Goal: Information Seeking & Learning: Learn about a topic

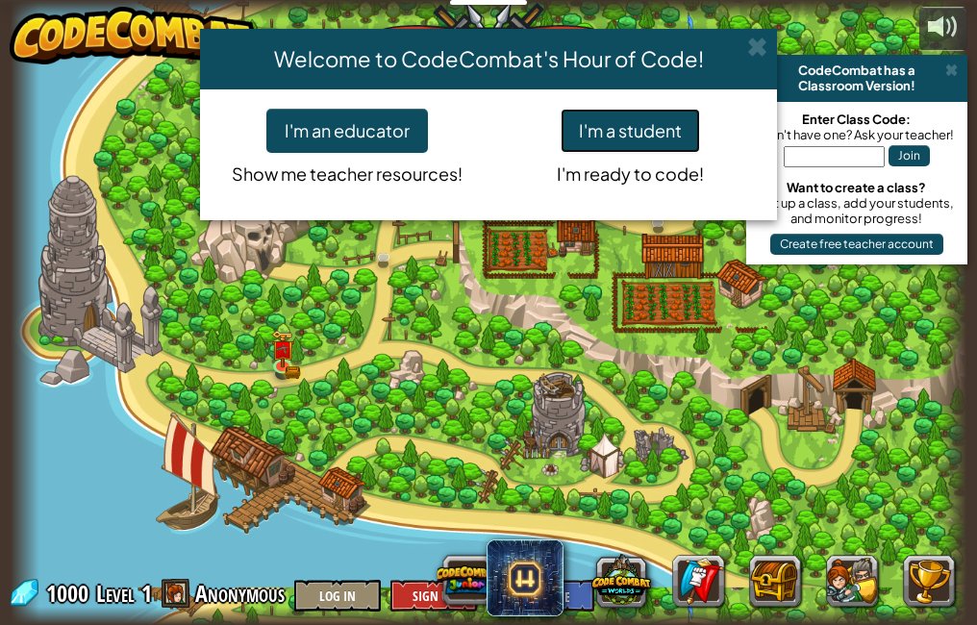
click at [628, 133] on button "I'm a student" at bounding box center [630, 131] width 139 height 44
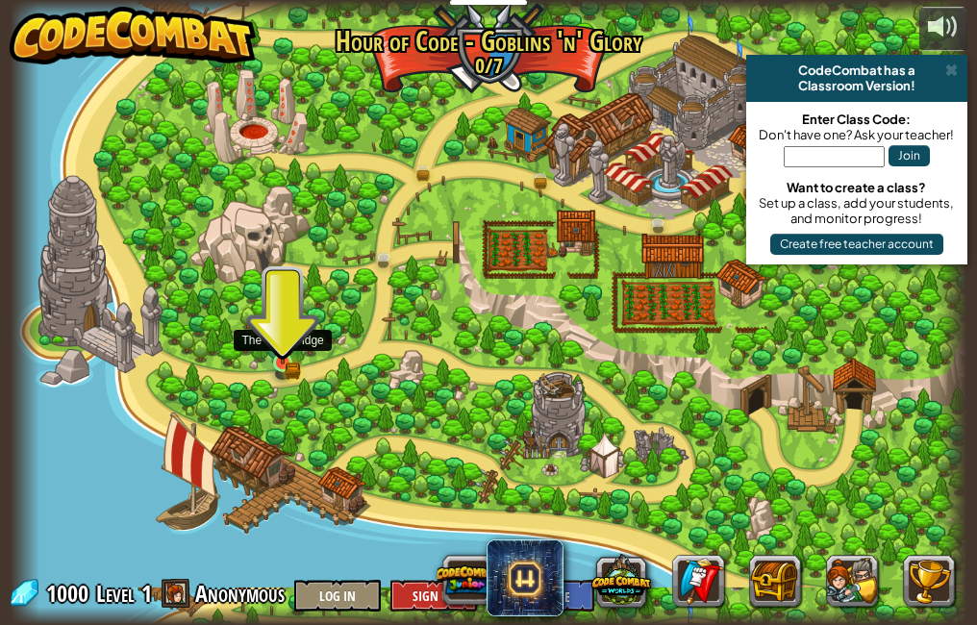
click at [288, 360] on img at bounding box center [282, 340] width 23 height 50
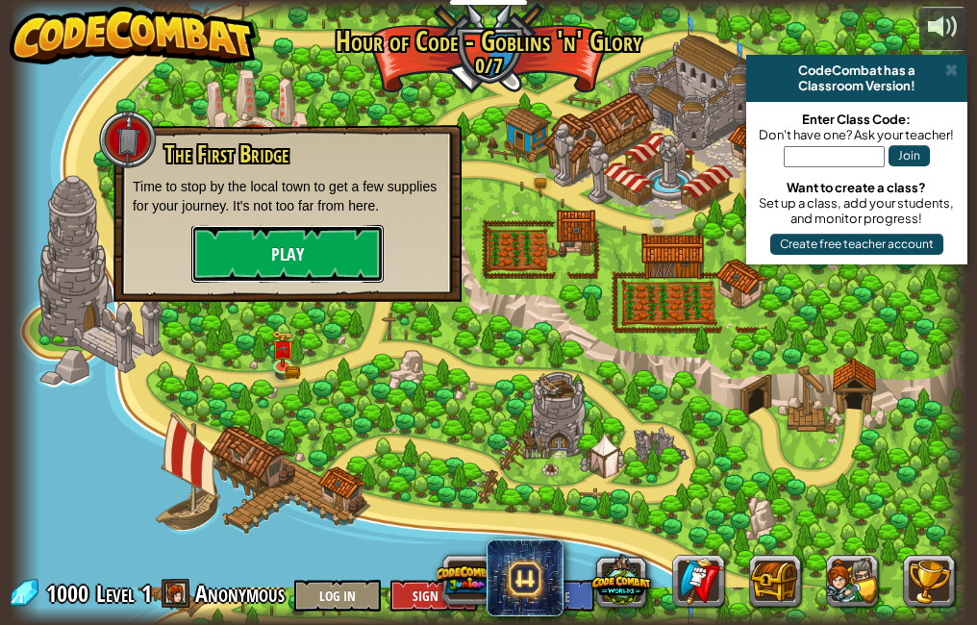
click at [261, 269] on button "Play" at bounding box center [287, 254] width 192 height 58
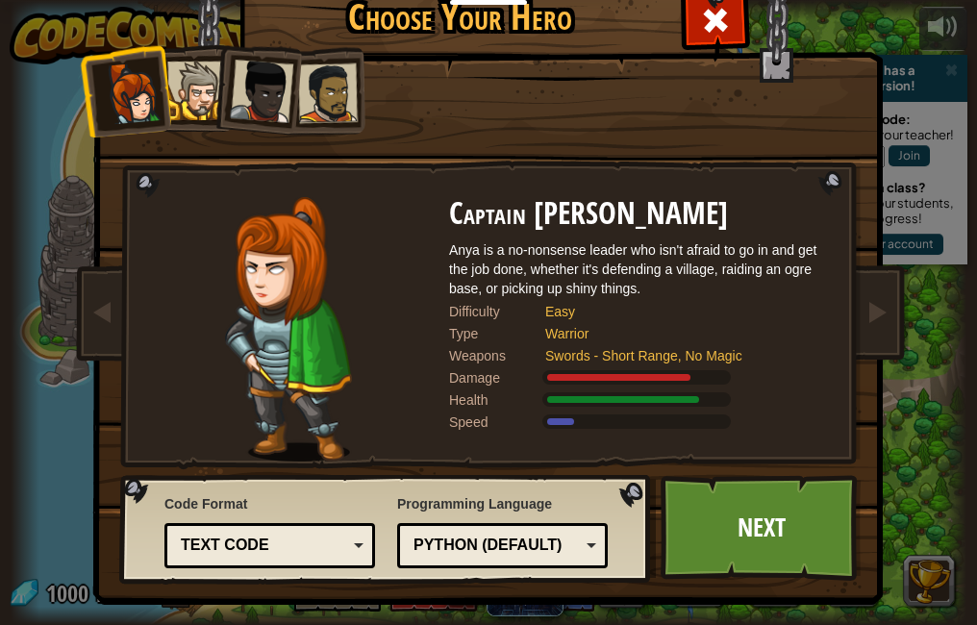
click at [199, 76] on div at bounding box center [196, 91] width 59 height 59
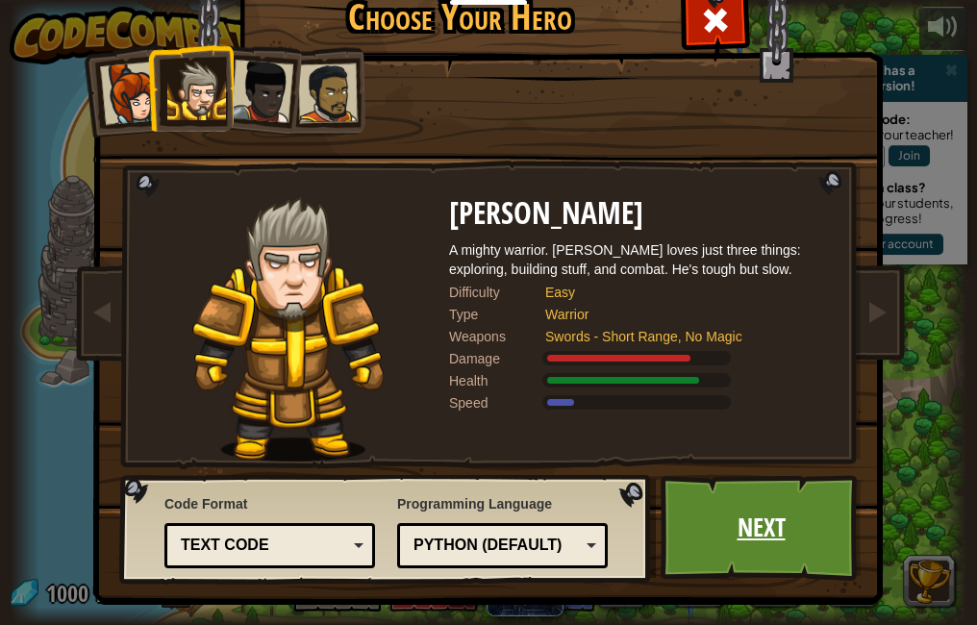
click at [766, 484] on link "Next" at bounding box center [761, 528] width 201 height 106
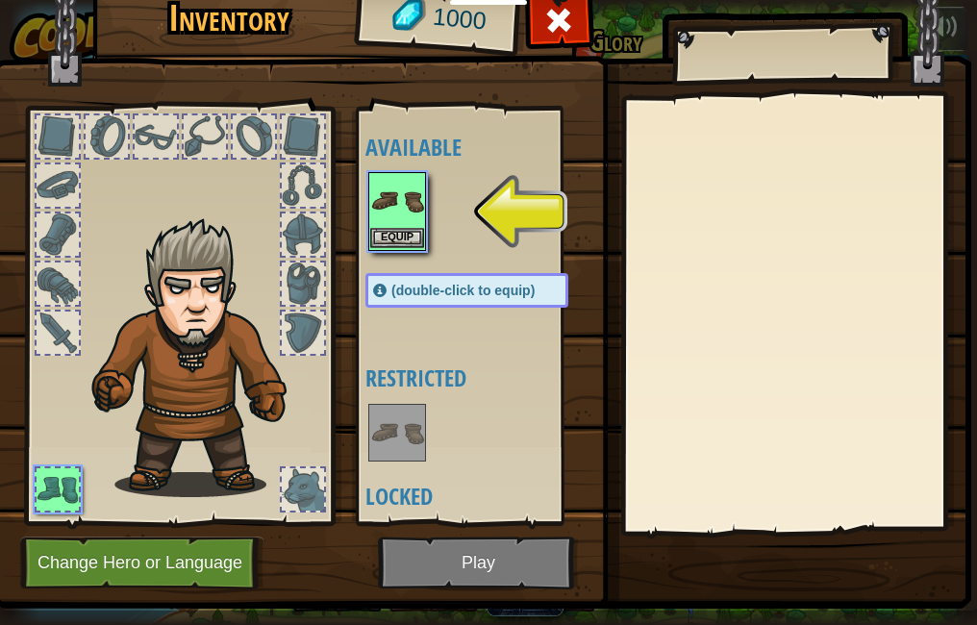
click at [379, 214] on img at bounding box center [397, 201] width 54 height 54
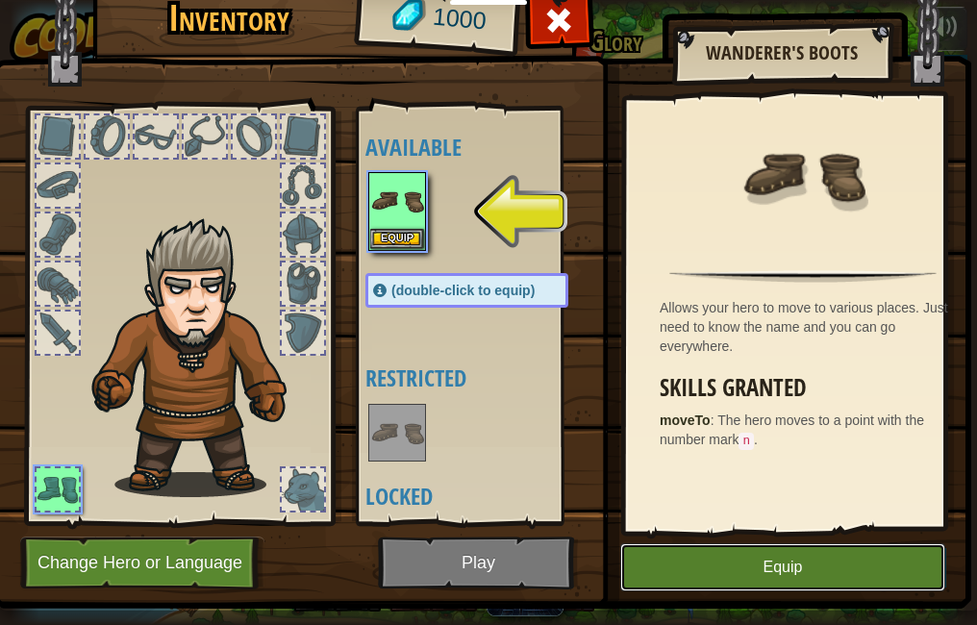
click at [799, 568] on button "Equip" at bounding box center [782, 567] width 325 height 48
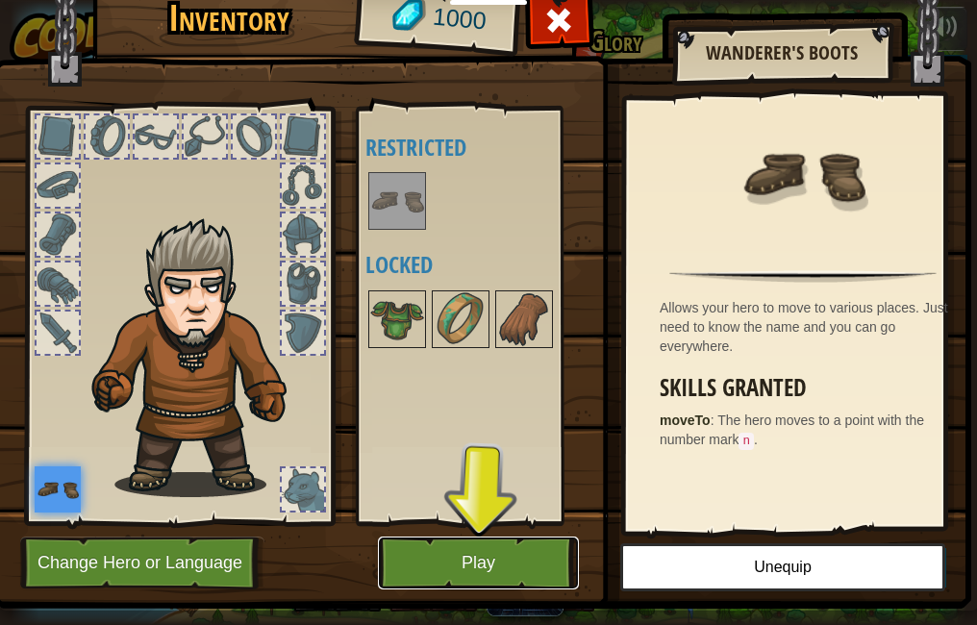
click at [526, 566] on button "Play" at bounding box center [478, 563] width 201 height 53
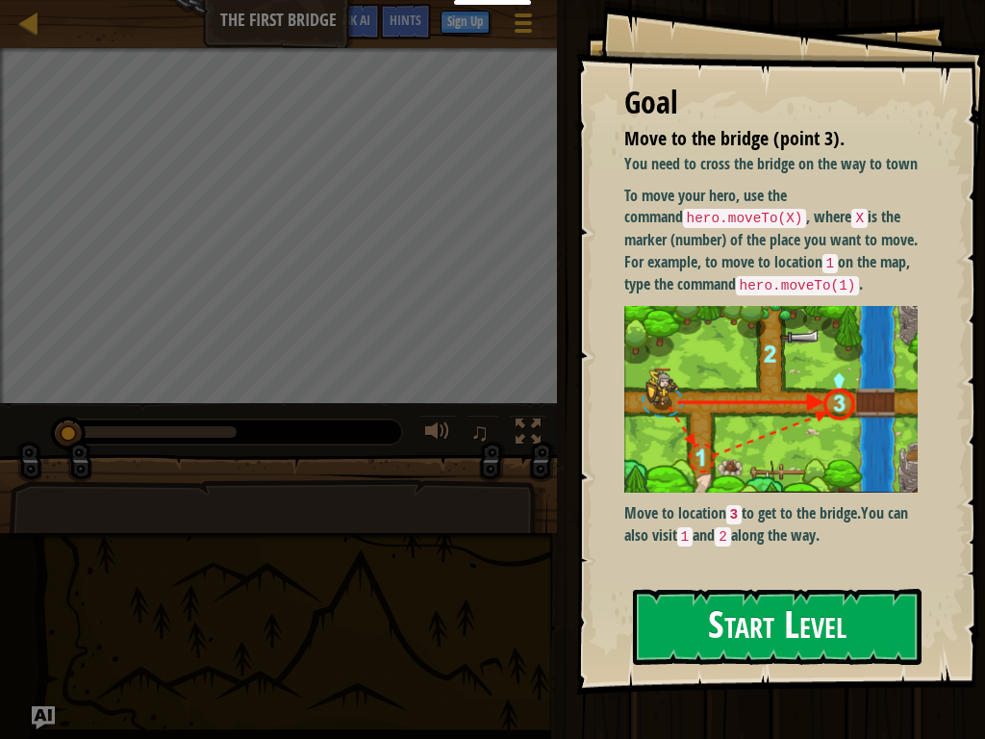
click at [834, 624] on button "Start Level" at bounding box center [777, 627] width 289 height 76
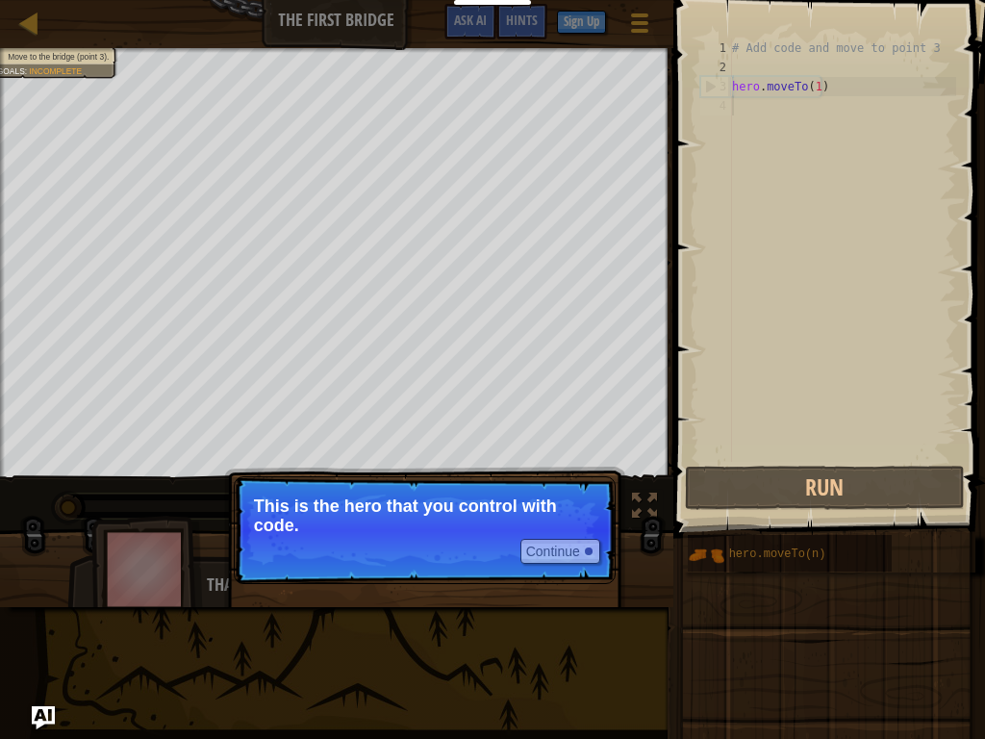
click at [412, 522] on p "This is the hero that you control with code." at bounding box center [424, 515] width 341 height 38
click at [589, 557] on button "Continue" at bounding box center [560, 551] width 80 height 25
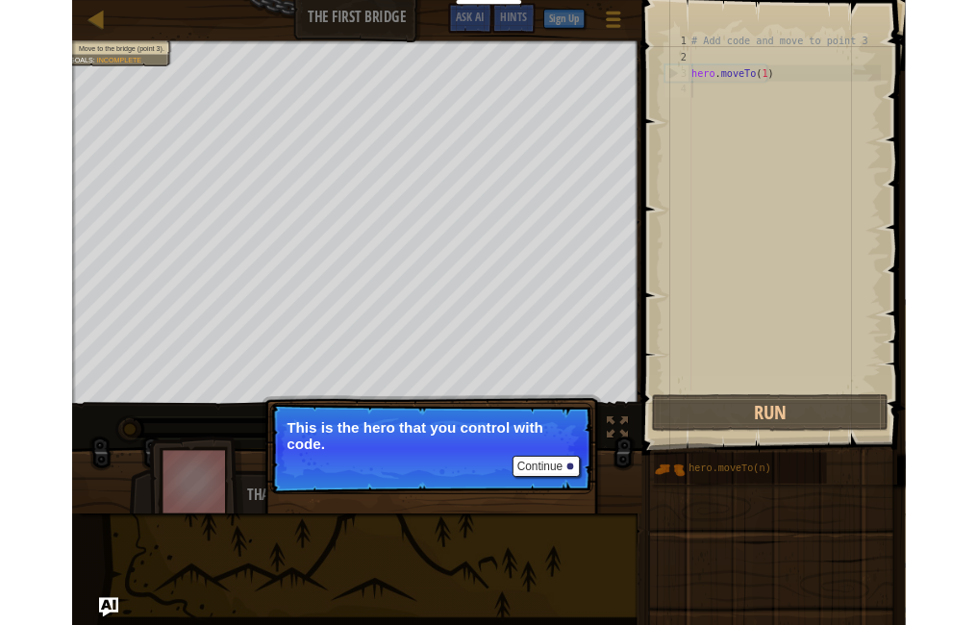
scroll to position [9, 0]
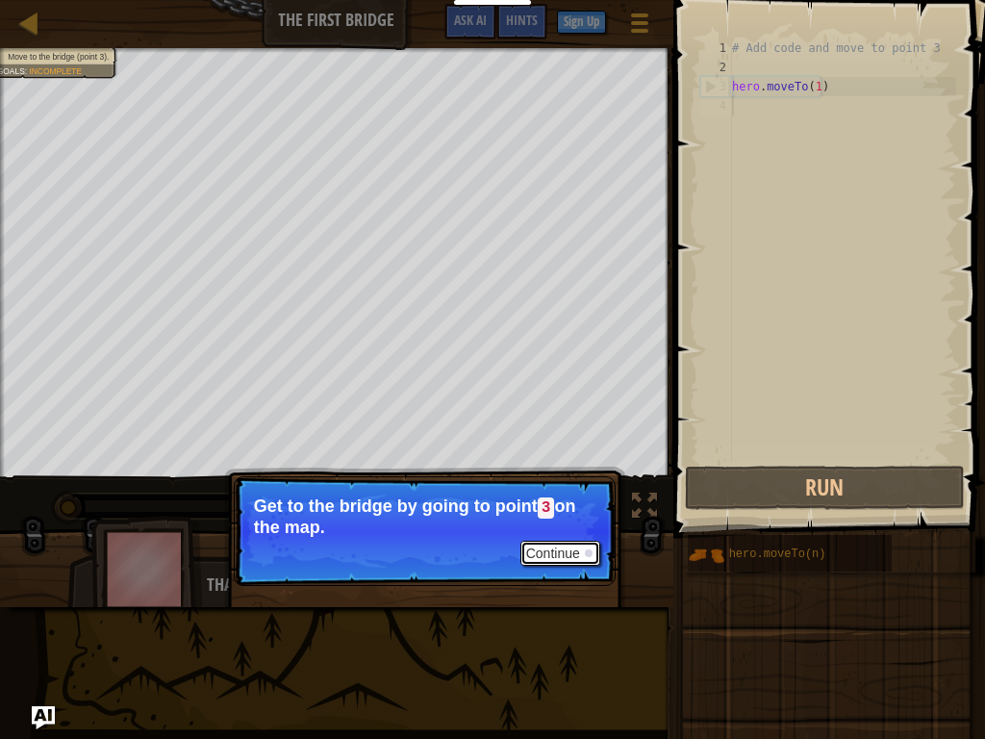
click at [589, 557] on button "Continue" at bounding box center [560, 553] width 80 height 25
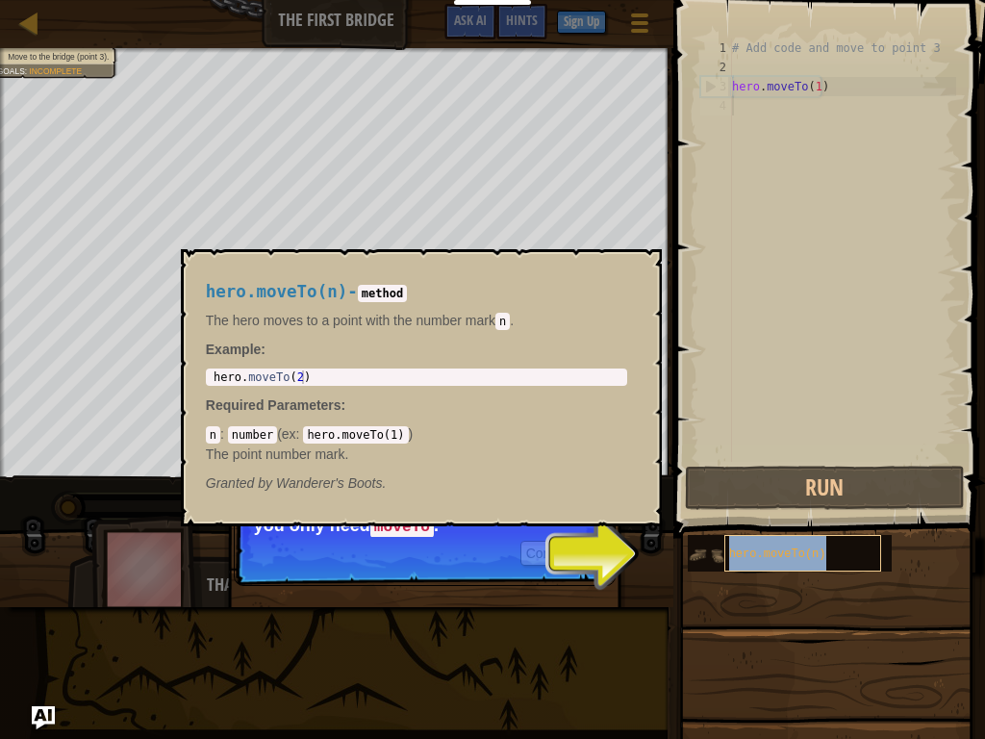
click at [769, 554] on span "hero.moveTo(n)" at bounding box center [777, 553] width 97 height 13
drag, startPoint x: 769, startPoint y: 554, endPoint x: 600, endPoint y: 578, distance: 170.0
click at [600, 578] on p "Continue You can use these methods. Right now, you only need moveTo ." at bounding box center [425, 531] width 382 height 110
click at [593, 547] on button "Continue" at bounding box center [560, 553] width 80 height 25
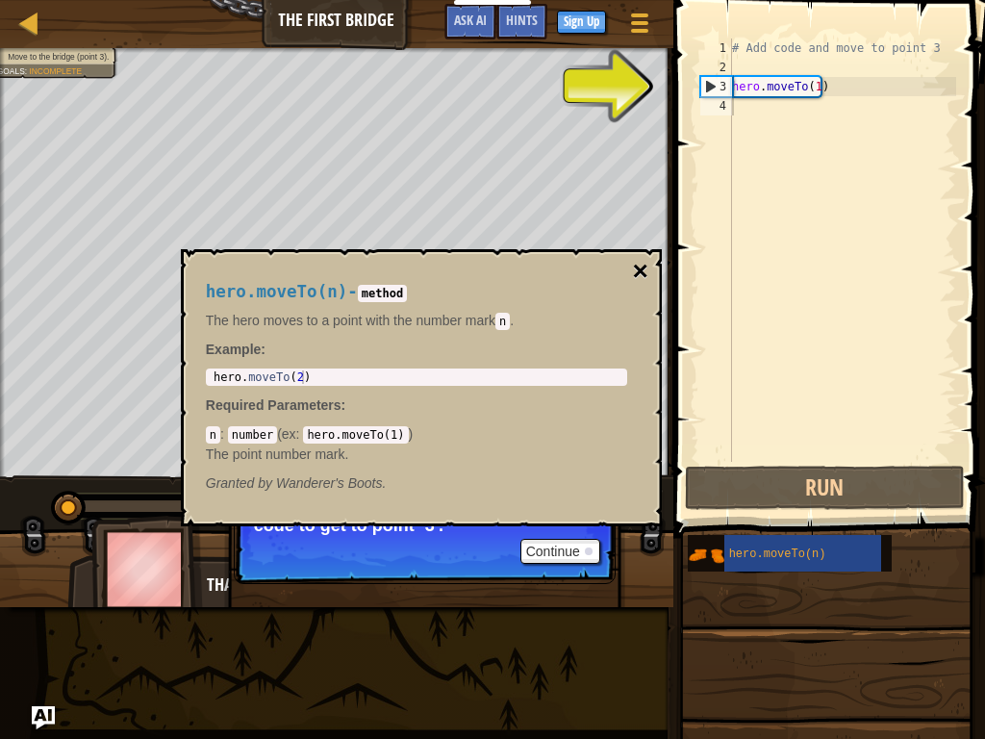
click at [644, 284] on button "×" at bounding box center [639, 271] width 15 height 27
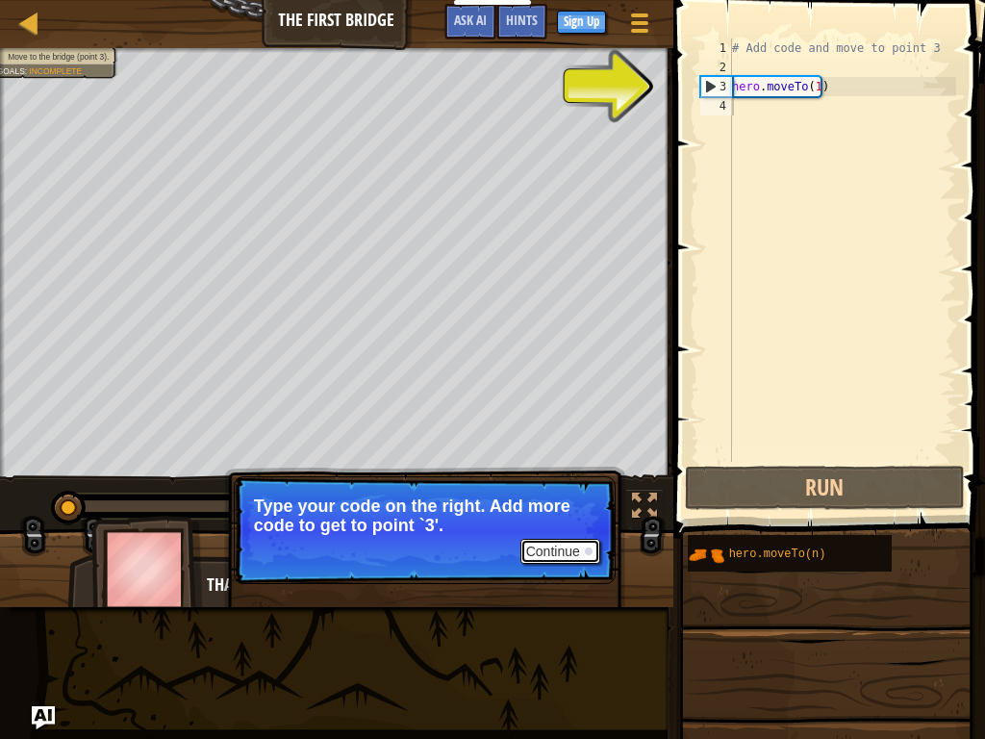
click at [589, 552] on div at bounding box center [589, 551] width 8 height 8
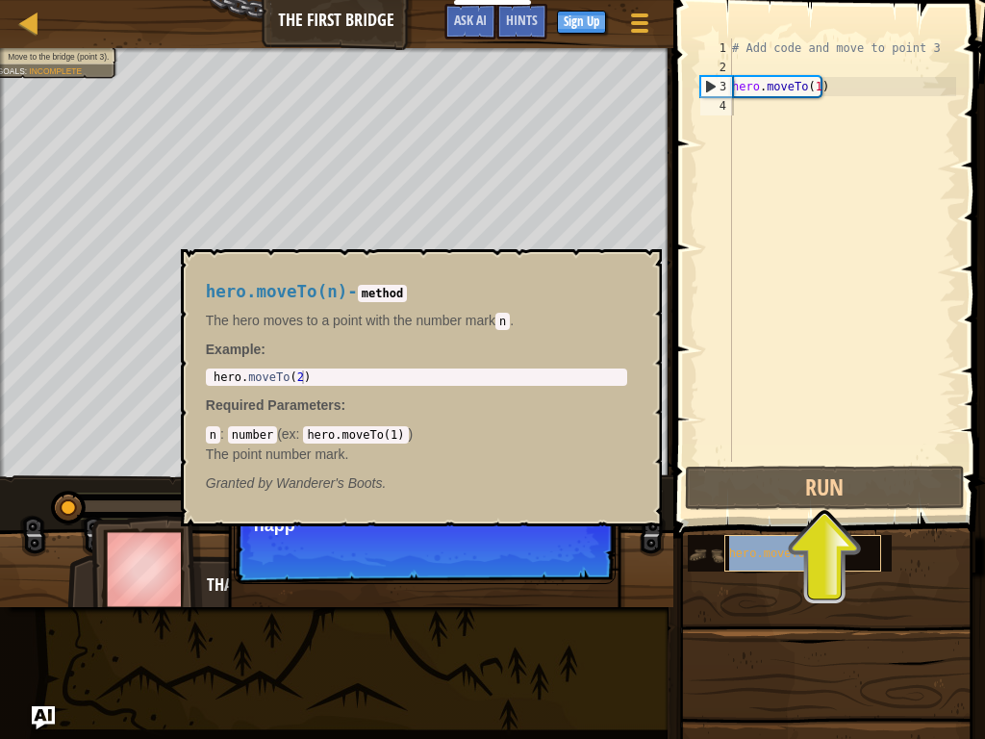
click at [779, 549] on span "hero.moveTo(n)" at bounding box center [777, 553] width 97 height 13
type textarea "hero.moveTo(n)"
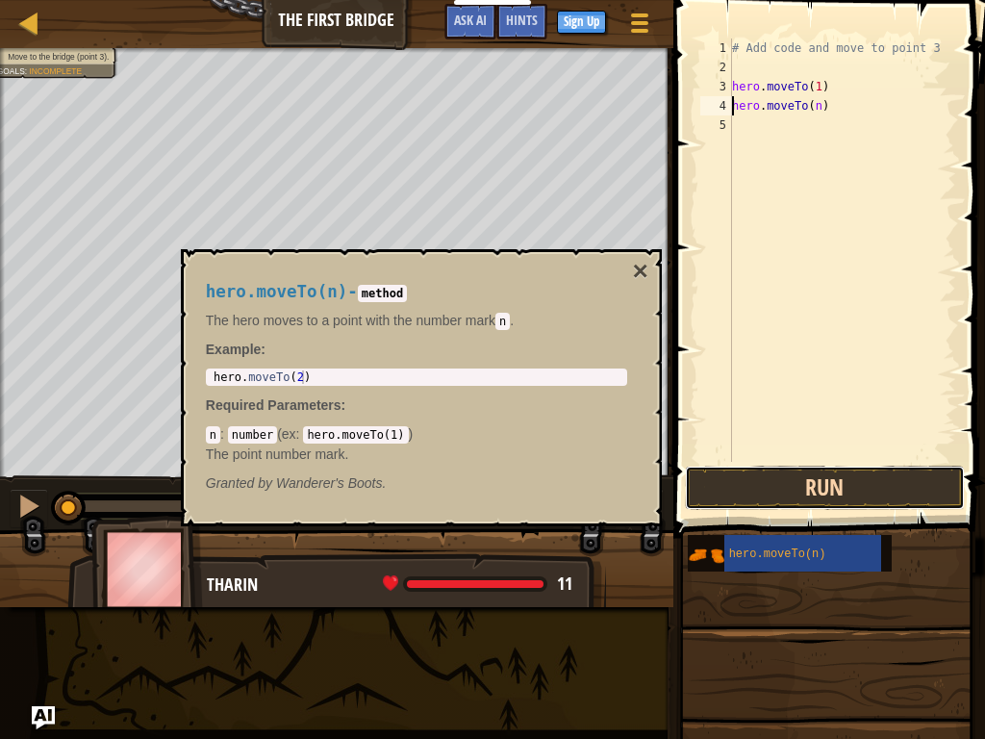
click at [852, 500] on button "Run" at bounding box center [825, 488] width 280 height 44
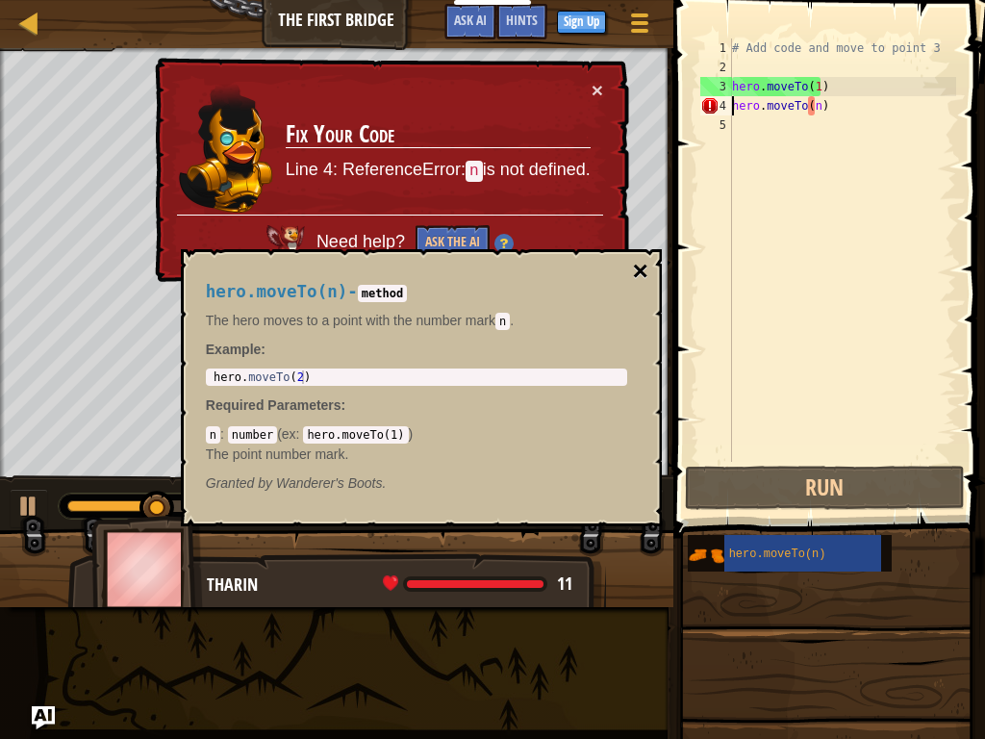
click at [641, 266] on button "×" at bounding box center [639, 271] width 15 height 27
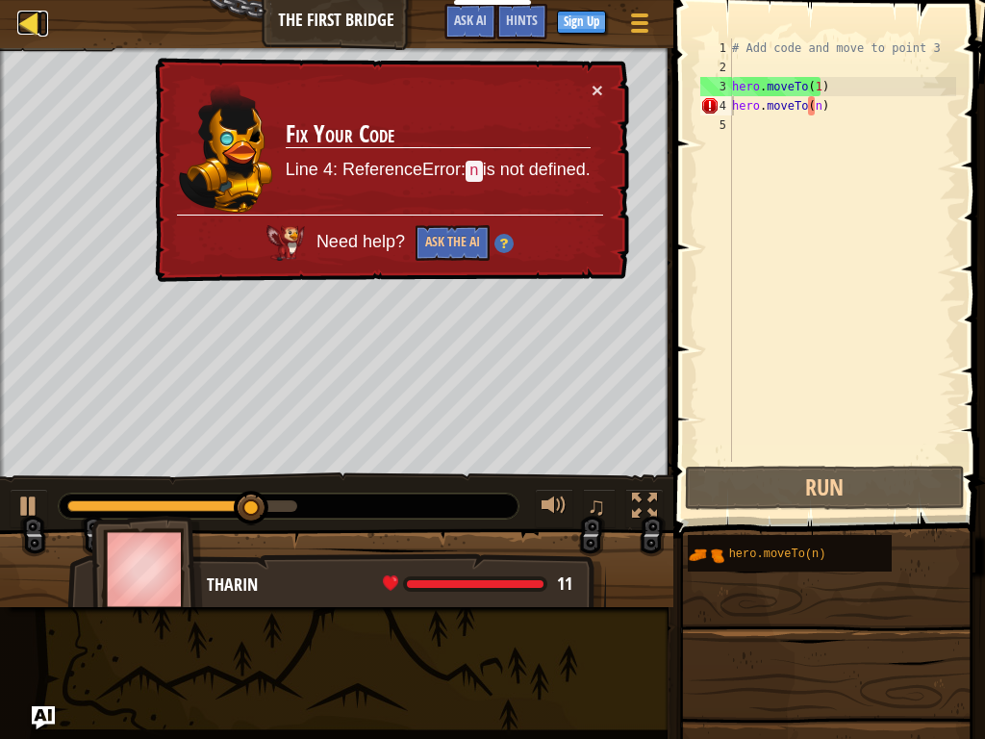
click at [22, 18] on div at bounding box center [29, 23] width 24 height 24
